Goal: Task Accomplishment & Management: Use online tool/utility

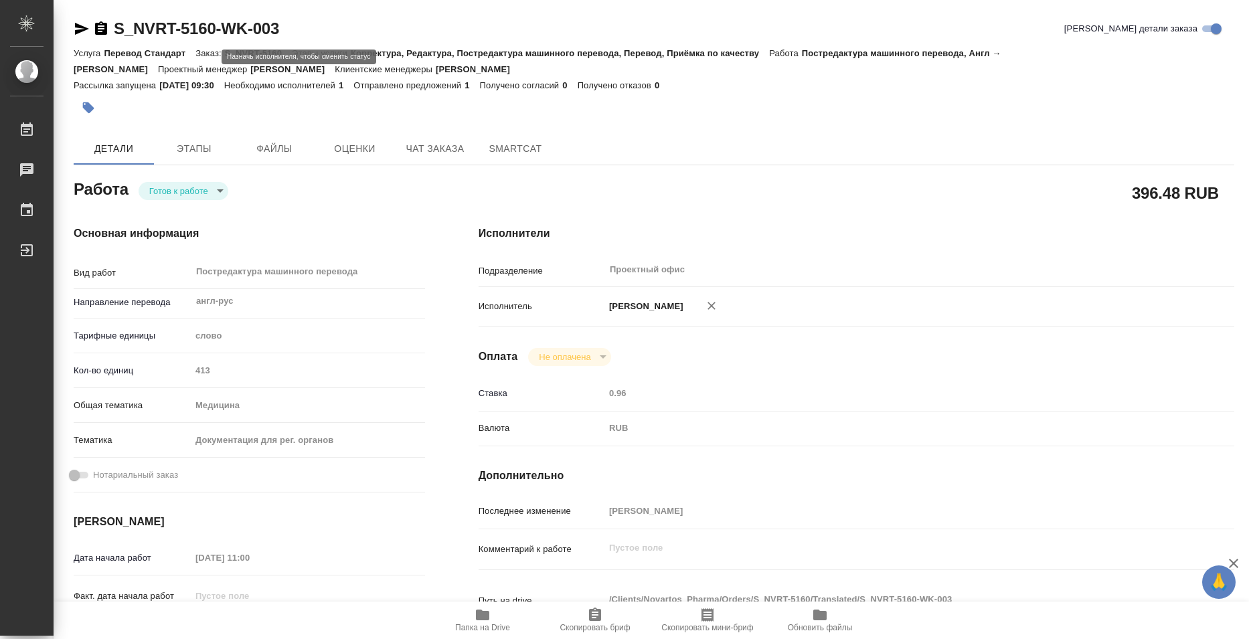
click at [162, 61] on body "🙏 .cls-1 fill:#fff; AWATERA Bazyuk [PERSON_NAME] 0 Чаты График Выйти S_NVRT-516…" at bounding box center [624, 319] width 1249 height 639
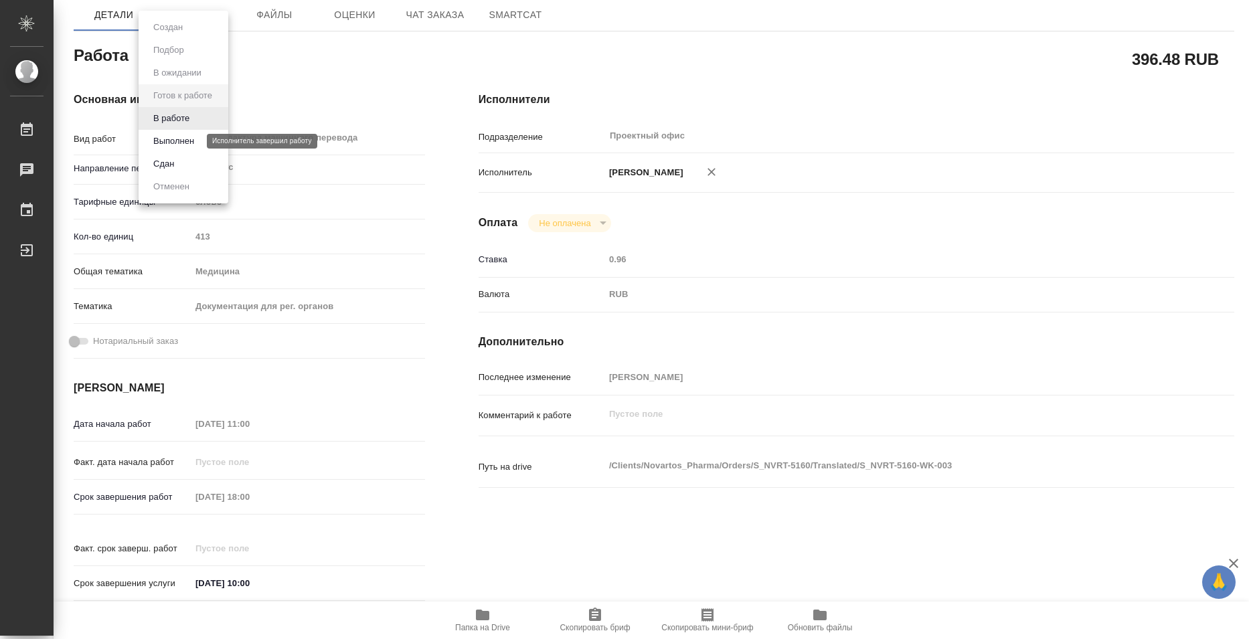
click at [172, 139] on button "Выполнен" at bounding box center [173, 141] width 49 height 15
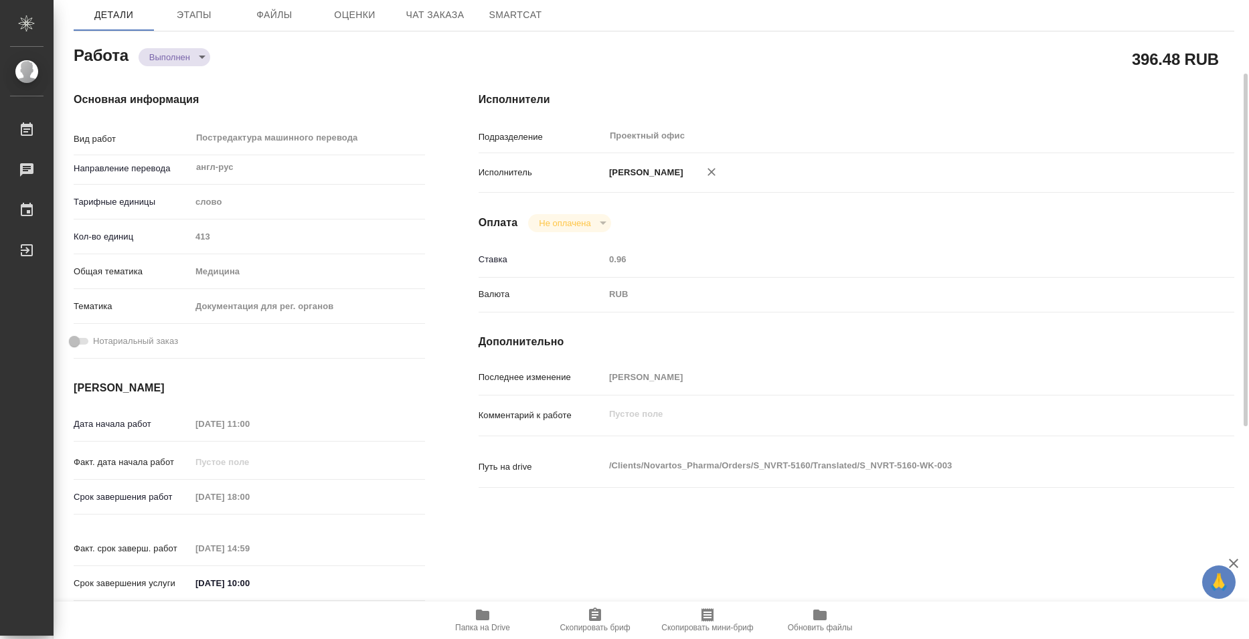
type textarea "x"
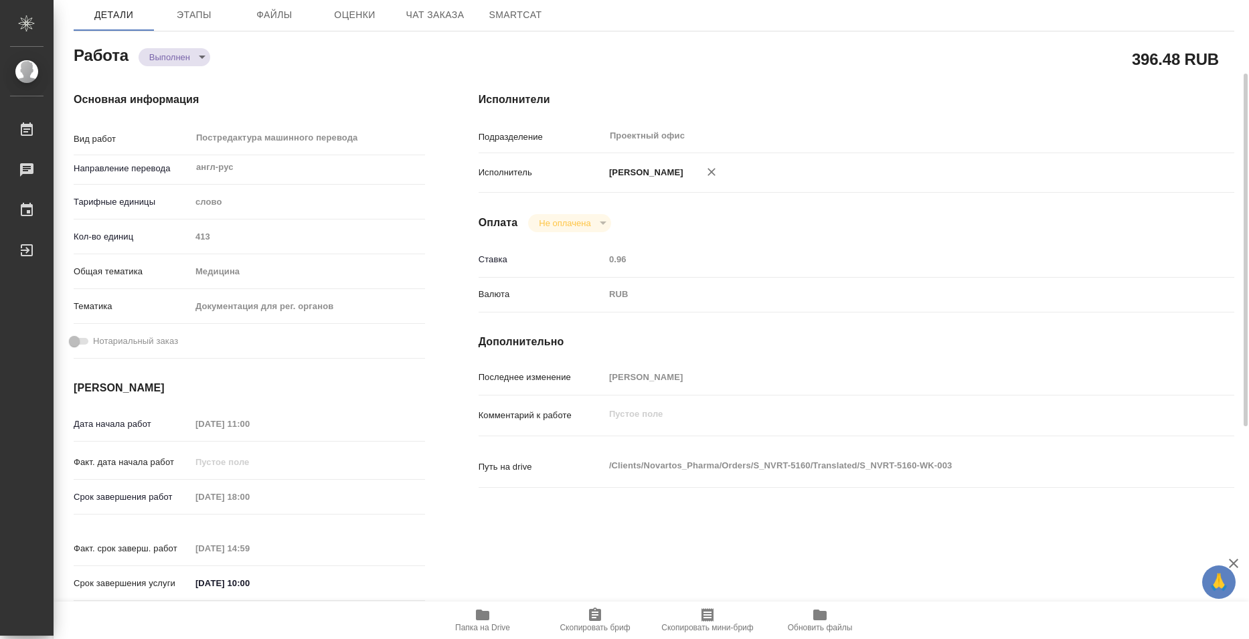
type textarea "x"
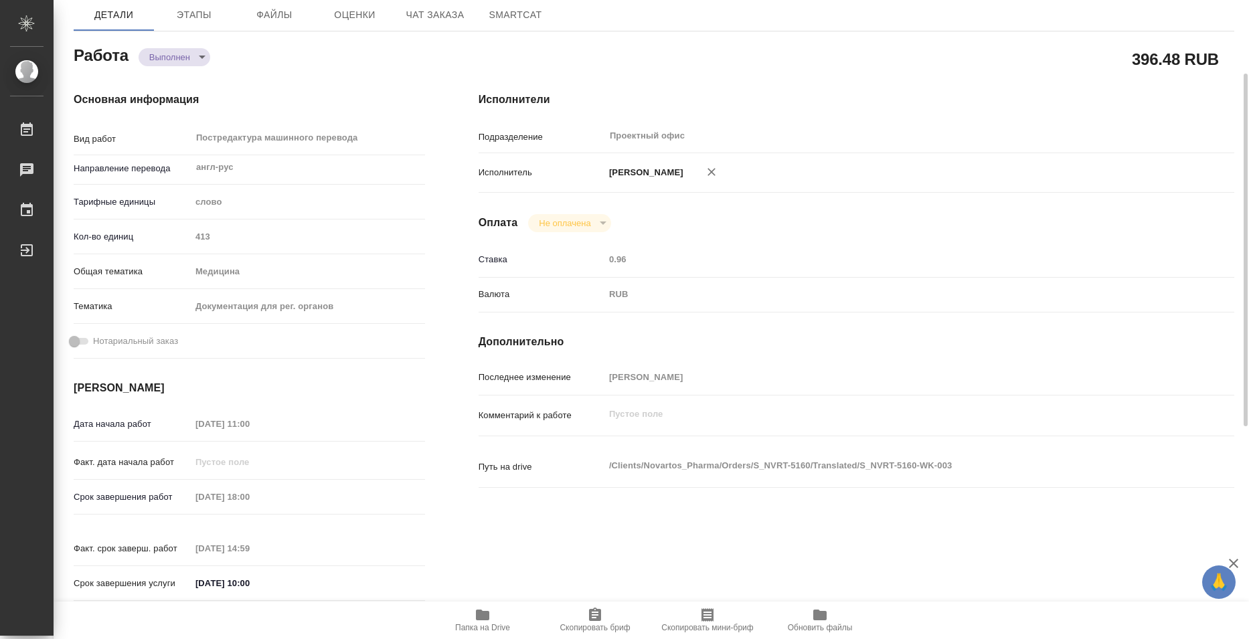
type textarea "x"
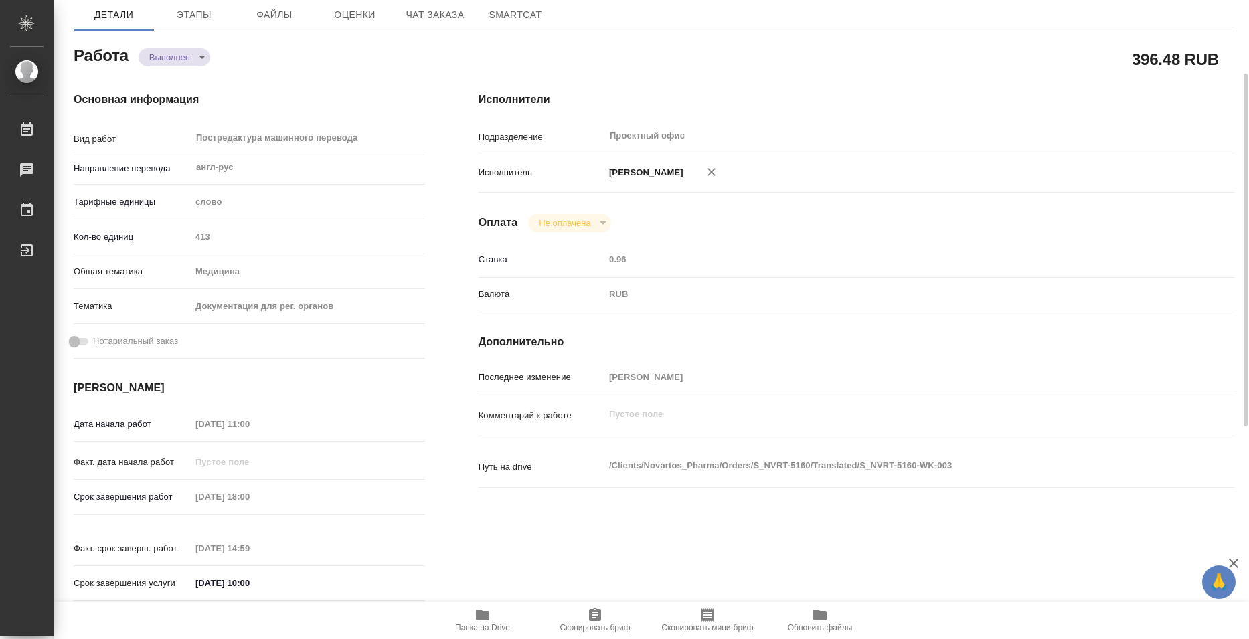
type textarea "x"
